Goal: Transaction & Acquisition: Purchase product/service

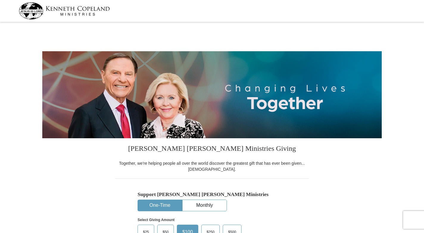
select select "ID"
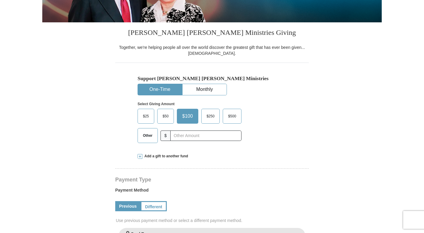
scroll to position [119, 0]
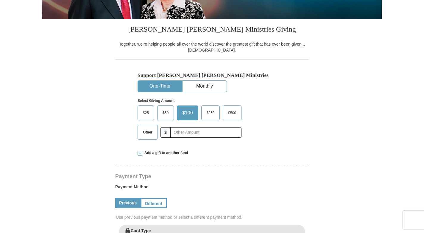
click at [164, 113] on span "$50" at bounding box center [166, 112] width 12 height 9
click at [0, 0] on input "$50" at bounding box center [0, 0] width 0 height 0
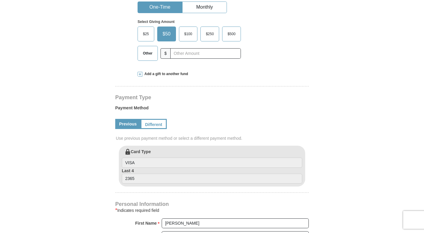
scroll to position [208, 0]
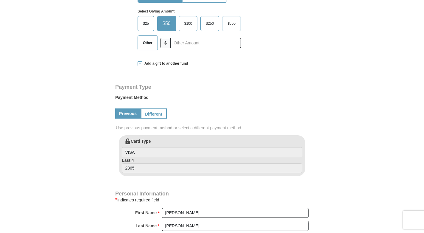
click at [99, 137] on form "[PERSON_NAME] [PERSON_NAME] Ministries Giving Together, we're helping people al…" at bounding box center [211, 135] width 339 height 641
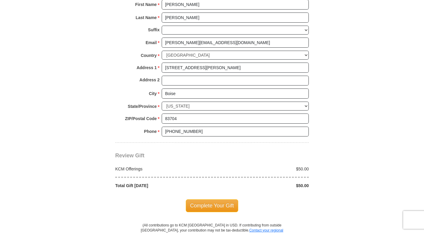
scroll to position [417, 0]
click at [211, 209] on span "Complete Your Gift" at bounding box center [212, 205] width 53 height 13
